Goal: Information Seeking & Learning: Check status

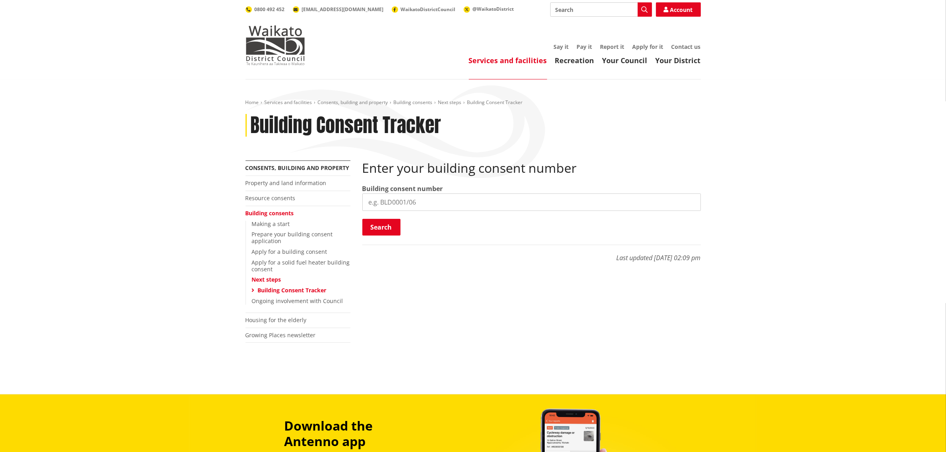
drag, startPoint x: 469, startPoint y: 196, endPoint x: 471, endPoint y: 201, distance: 6.2
click at [469, 196] on input "search" at bounding box center [531, 202] width 339 height 17
paste input "BLD0206/26"
type input "BLD0206/26"
click at [386, 230] on button "Search" at bounding box center [381, 227] width 38 height 17
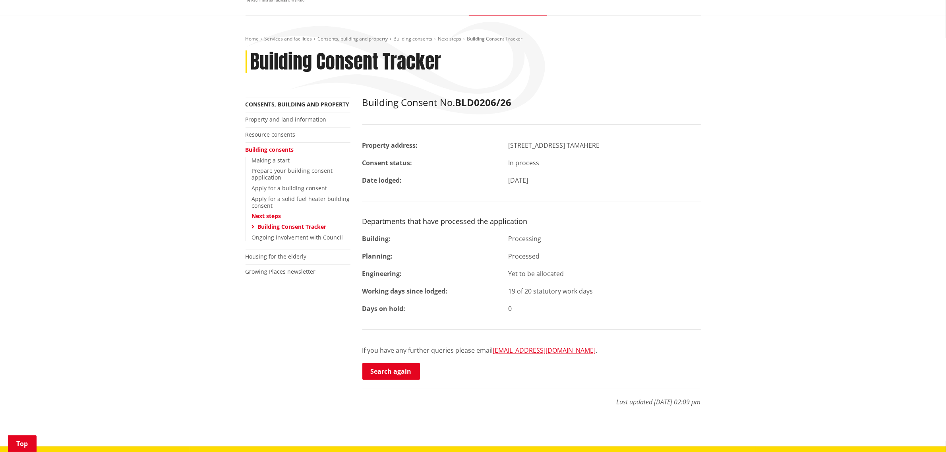
scroll to position [99, 0]
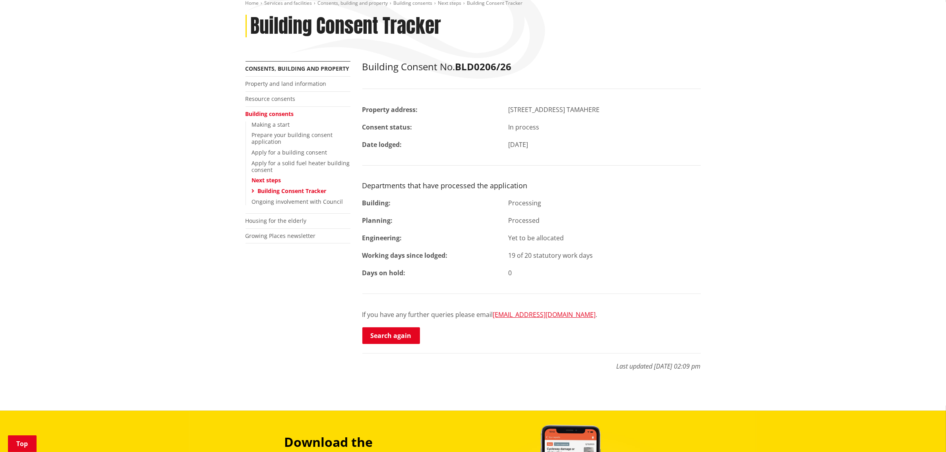
drag, startPoint x: 404, startPoint y: 342, endPoint x: 431, endPoint y: 336, distance: 27.7
click at [404, 342] on link "Search again" at bounding box center [391, 335] width 58 height 17
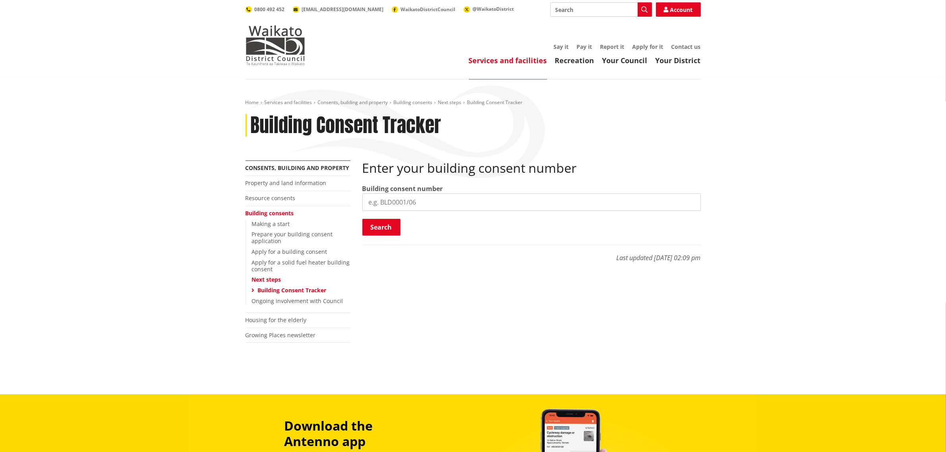
click at [477, 193] on div "Building consent number" at bounding box center [531, 197] width 339 height 27
click at [464, 205] on input "search" at bounding box center [531, 202] width 339 height 17
paste input "BLD0260/26"
type input "BLD0260/26"
click at [386, 227] on button "Search" at bounding box center [381, 227] width 38 height 17
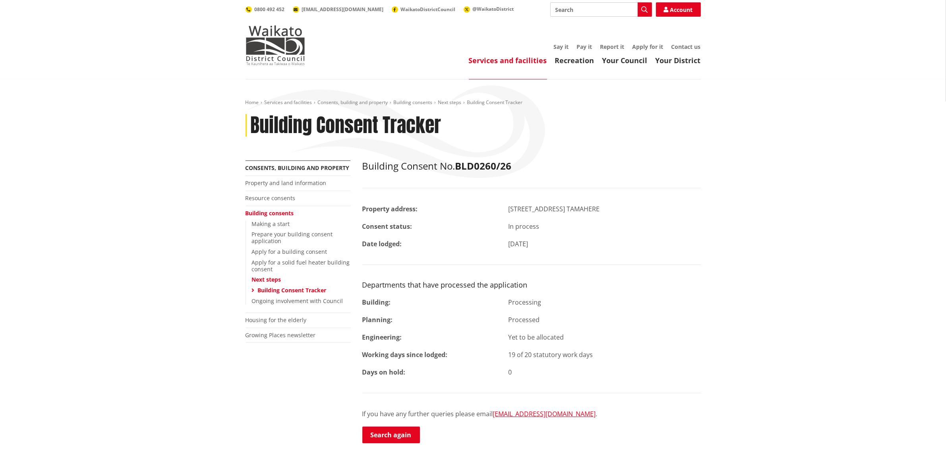
drag, startPoint x: 410, startPoint y: 430, endPoint x: 550, endPoint y: 291, distance: 196.7
click at [410, 430] on link "Search again" at bounding box center [391, 435] width 58 height 17
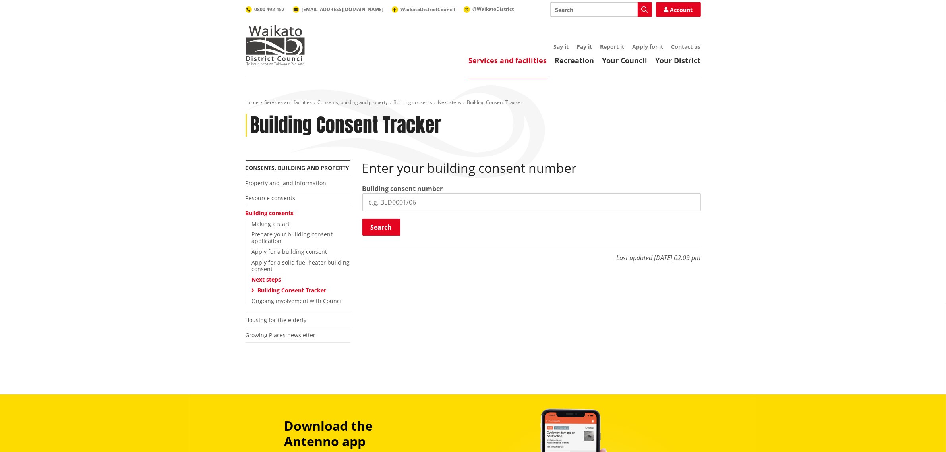
click at [425, 207] on input "search" at bounding box center [531, 202] width 339 height 17
paste input "BLD0290/26"
type input "BLD0290/26"
click at [392, 224] on button "Search" at bounding box center [381, 227] width 38 height 17
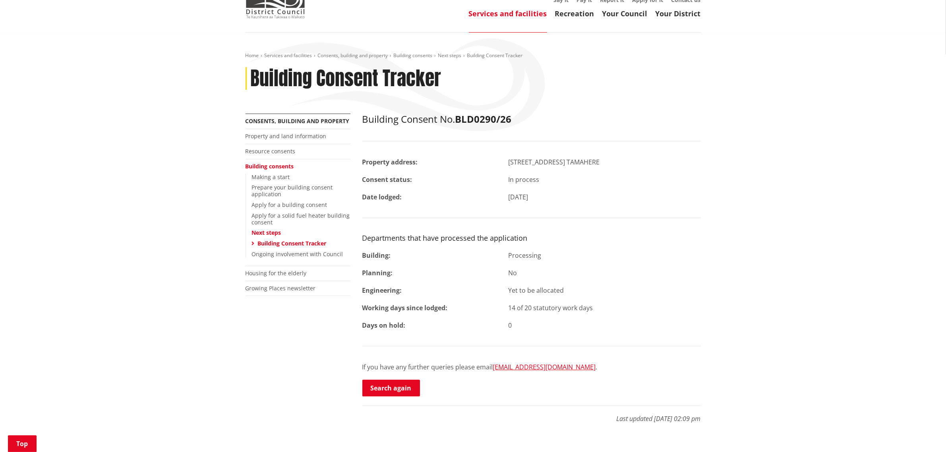
scroll to position [99, 0]
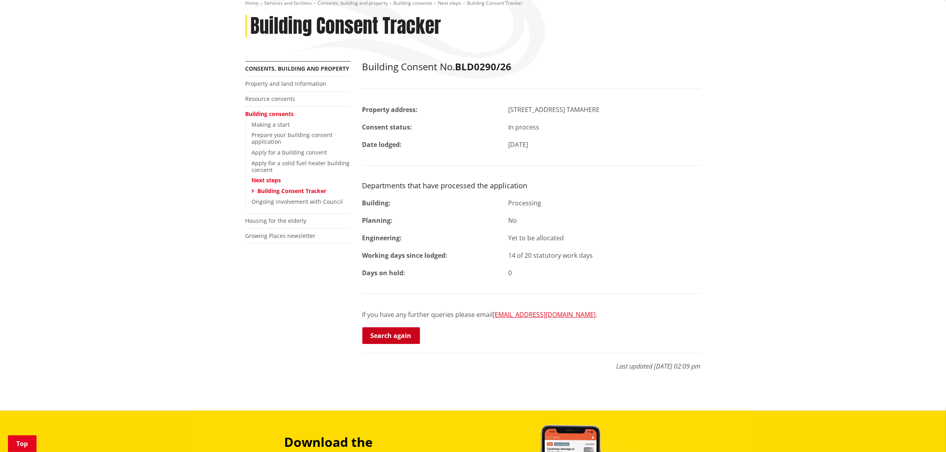
click at [391, 340] on link "Search again" at bounding box center [391, 335] width 58 height 17
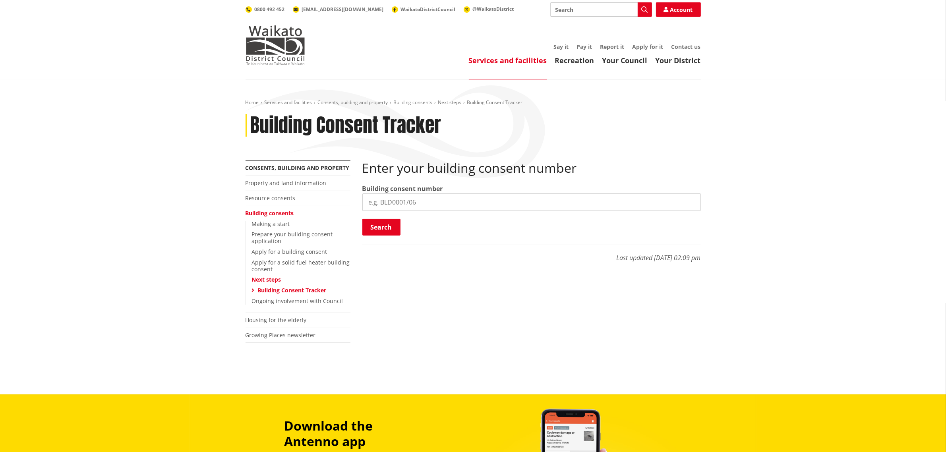
click at [446, 203] on input "search" at bounding box center [531, 202] width 339 height 17
paste input "BLD0305/26"
type input "BLD0305/26"
click at [390, 228] on button "Search" at bounding box center [381, 227] width 38 height 17
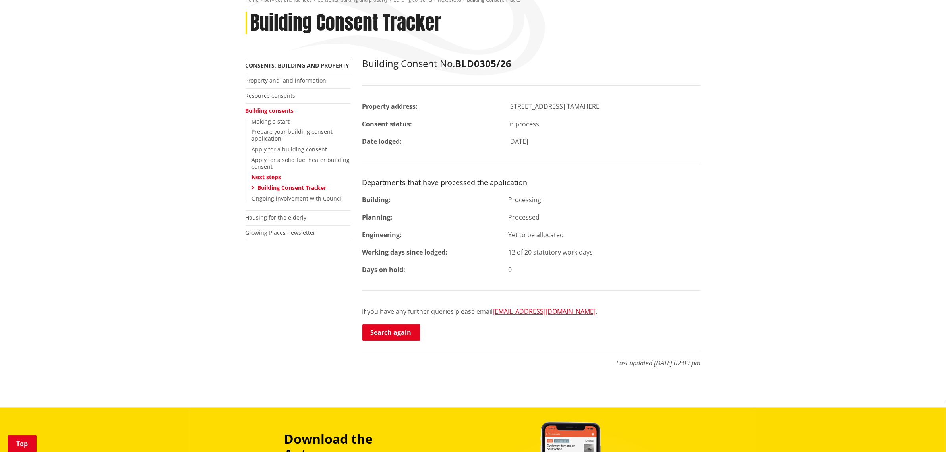
scroll to position [149, 0]
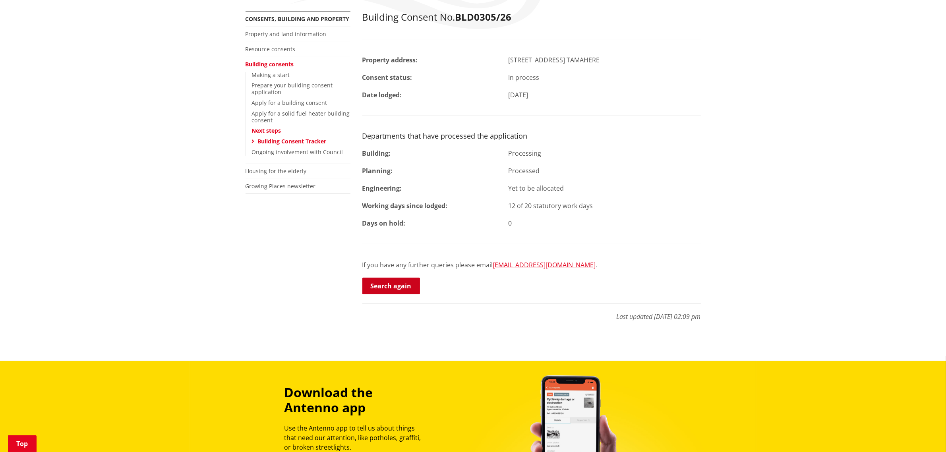
drag, startPoint x: 404, startPoint y: 283, endPoint x: 417, endPoint y: 285, distance: 13.7
click at [404, 283] on link "Search again" at bounding box center [391, 286] width 58 height 17
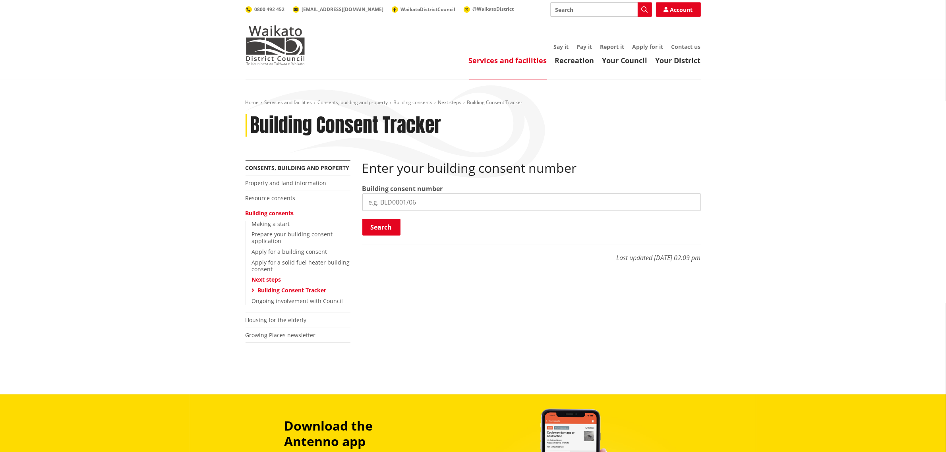
click at [413, 201] on input "search" at bounding box center [531, 202] width 339 height 17
paste input "BLD0318/26"
type input "BLD0318/26"
click at [384, 232] on button "Search" at bounding box center [381, 227] width 38 height 17
